Goal: Transaction & Acquisition: Purchase product/service

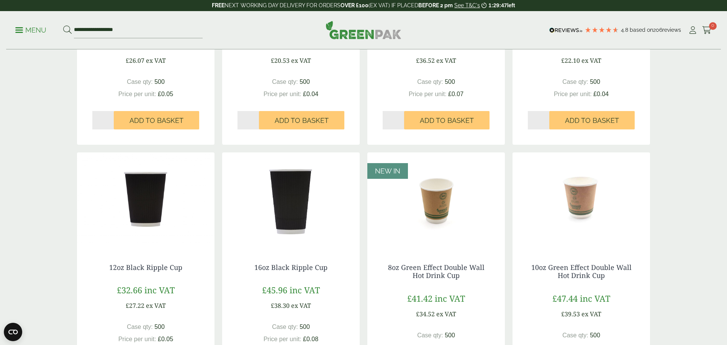
scroll to position [306, 0]
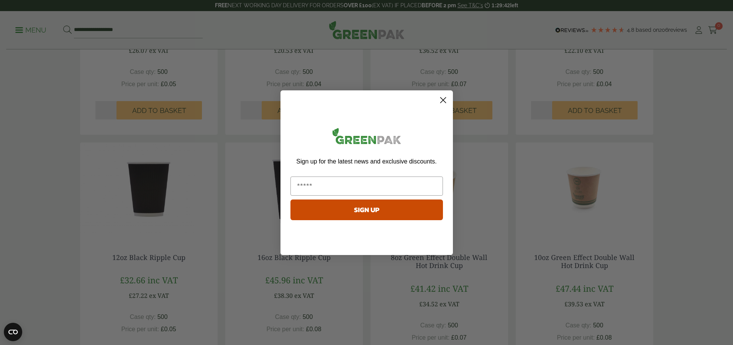
drag, startPoint x: 440, startPoint y: 90, endPoint x: 443, endPoint y: 94, distance: 4.9
click at [440, 90] on form "Sign up for the latest news and exclusive discounts. SIGN UP ******" at bounding box center [366, 172] width 172 height 165
click at [444, 99] on icon "Close dialog" at bounding box center [442, 99] width 5 height 5
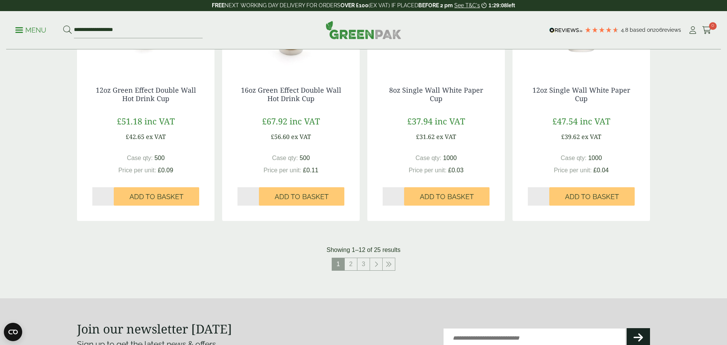
scroll to position [728, 0]
click at [352, 265] on link "2" at bounding box center [351, 264] width 12 height 12
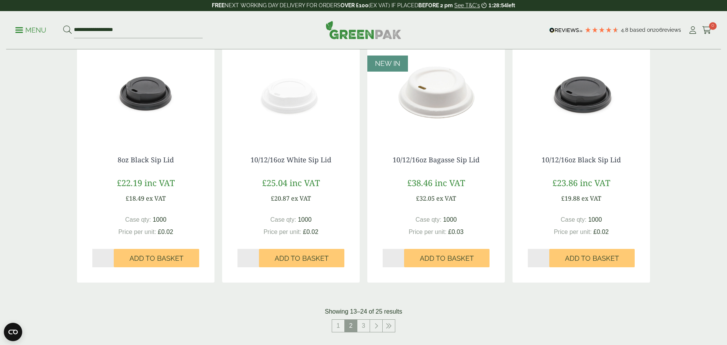
scroll to position [689, 0]
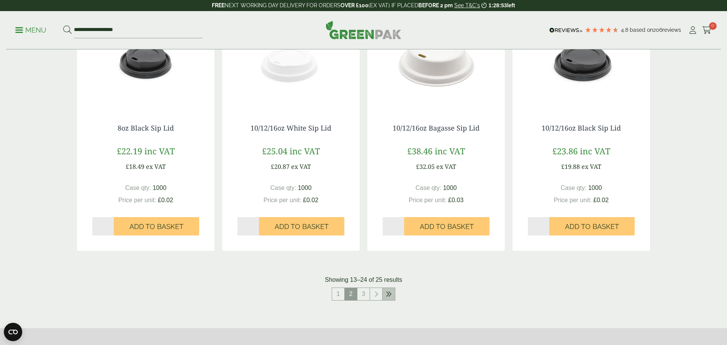
click at [388, 292] on icon at bounding box center [389, 294] width 6 height 6
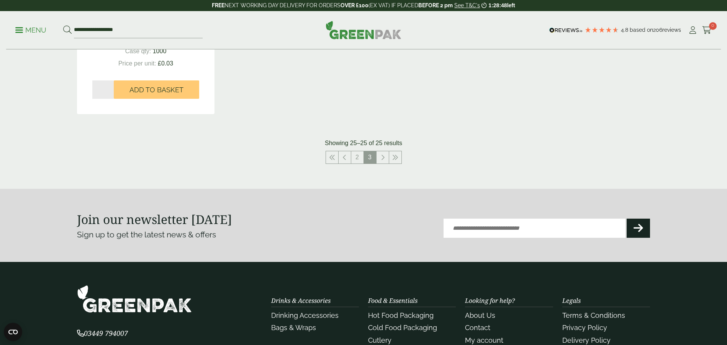
scroll to position [373, 0]
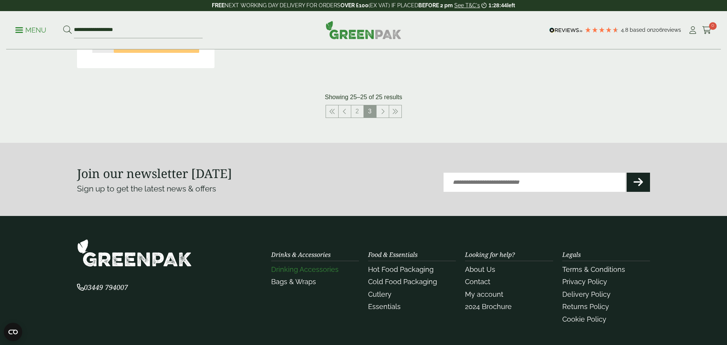
click at [296, 273] on link "Drinking Accessories" at bounding box center [304, 269] width 67 height 8
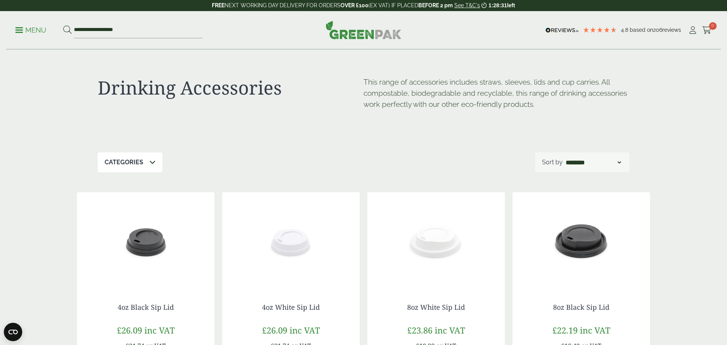
click at [149, 163] on icon at bounding box center [152, 162] width 6 height 6
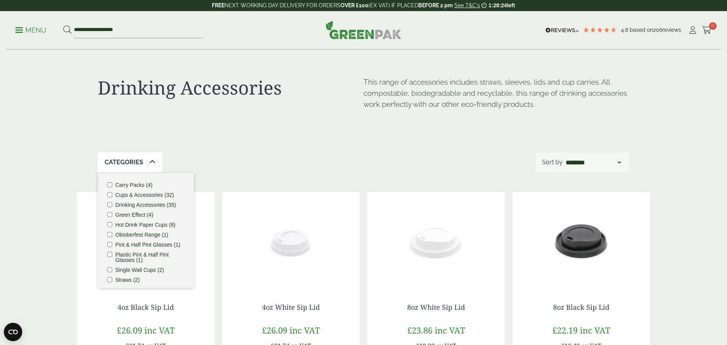
click at [120, 224] on label "Hot Drink Paper Cups (8)" at bounding box center [145, 224] width 60 height 5
click at [250, 221] on img at bounding box center [291, 240] width 138 height 96
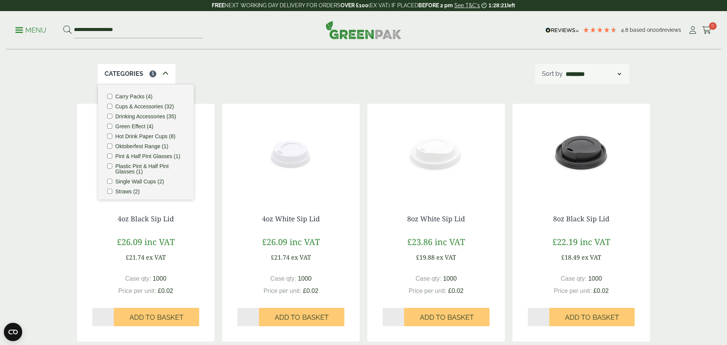
scroll to position [153, 0]
